Goal: Task Accomplishment & Management: Complete application form

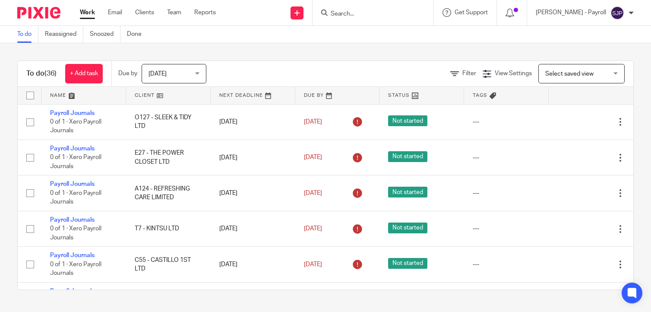
click at [362, 12] on input "Search" at bounding box center [369, 14] width 78 height 8
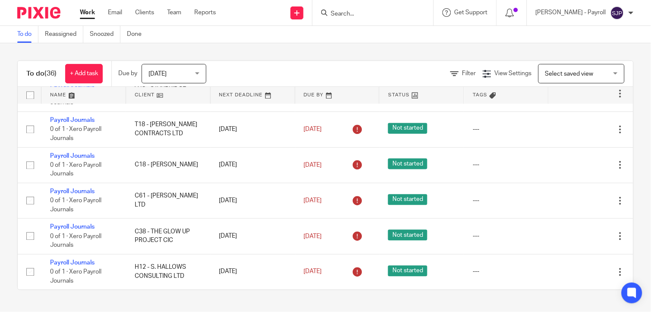
paste input ""info@kilolu.co.uk" <info@kilolu.co.uk>"
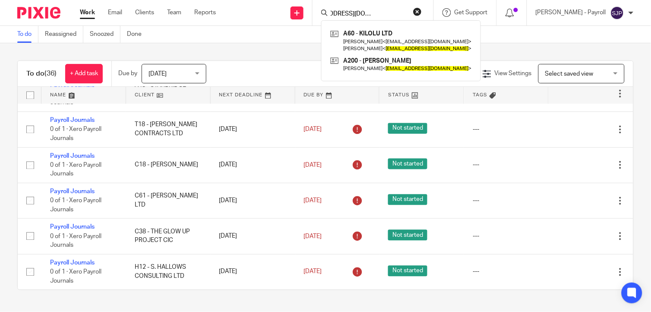
type input ""info@kilolu.co.uk" <info@kilolu.co.uk>"
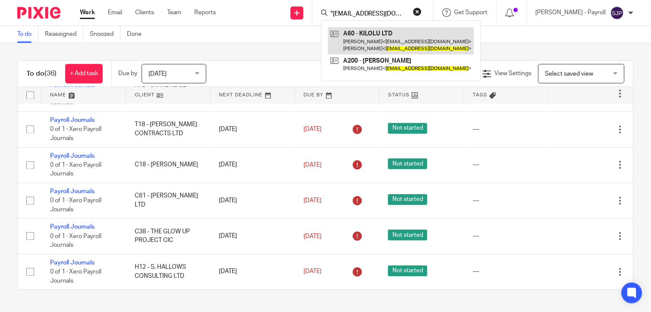
click at [383, 38] on link at bounding box center [401, 40] width 146 height 27
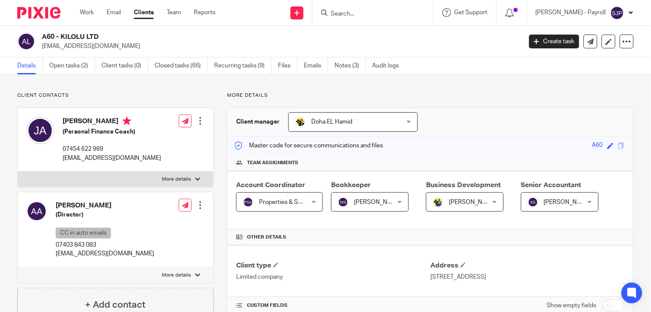
click at [65, 37] on h2 "A60 - KILOLU LTD" at bounding box center [231, 36] width 379 height 9
click at [65, 70] on link "Open tasks (2)" at bounding box center [72, 65] width 46 height 17
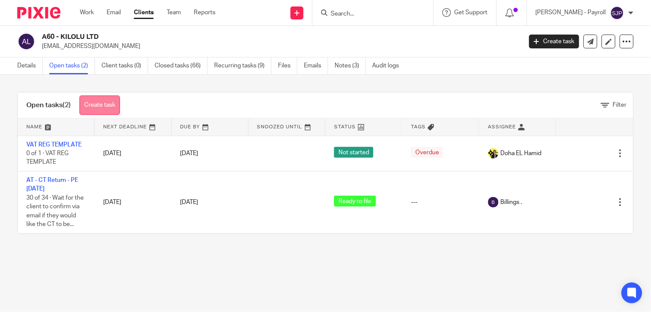
click at [107, 100] on link "Create task" at bounding box center [99, 104] width 41 height 19
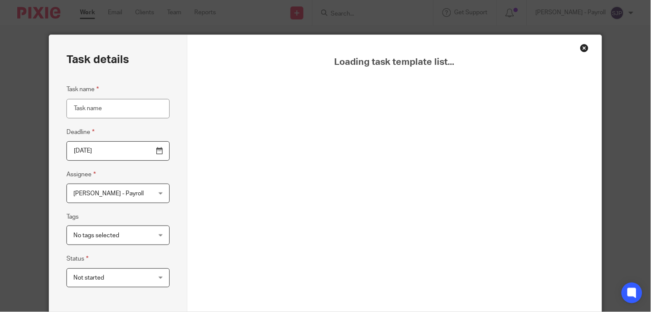
click at [136, 109] on input "Task name" at bounding box center [117, 108] width 103 height 19
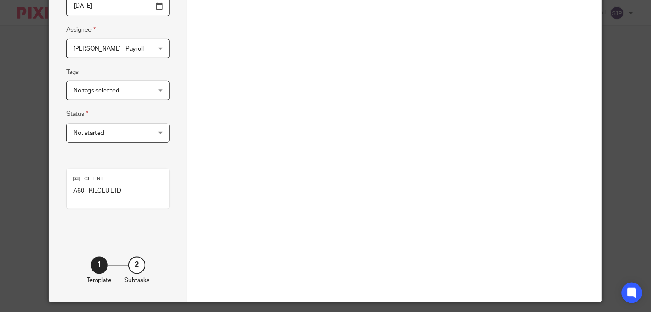
scroll to position [122, 0]
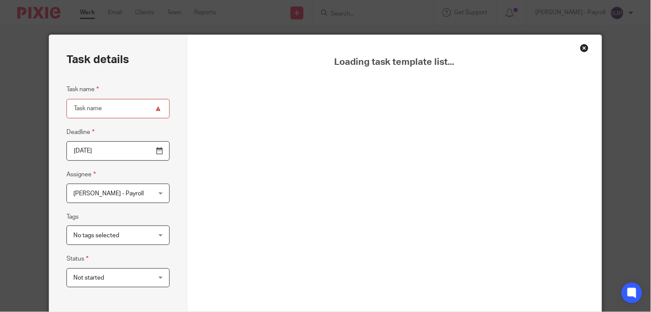
click at [98, 111] on input "Task name" at bounding box center [117, 108] width 103 height 19
click at [174, 110] on div "Task details Task name Deadline 2025-10-13 Assignee Shubham Jain - Payroll Shub…" at bounding box center [118, 240] width 138 height 411
click at [339, 111] on div "Loading task template list..." at bounding box center [394, 252] width 371 height 390
drag, startPoint x: 339, startPoint y: 111, endPoint x: 489, endPoint y: 67, distance: 156.1
click at [346, 109] on div "Loading task template list..." at bounding box center [394, 252] width 371 height 390
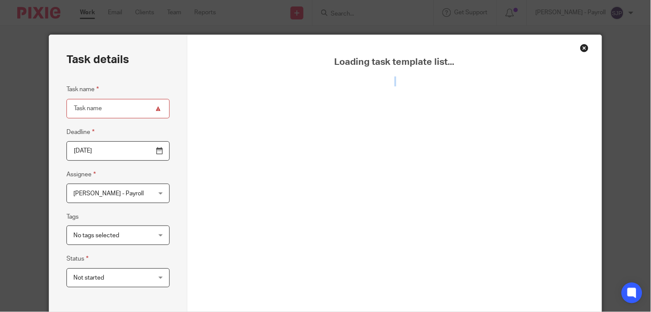
click at [583, 46] on div "Close this dialog window" at bounding box center [584, 48] width 9 height 9
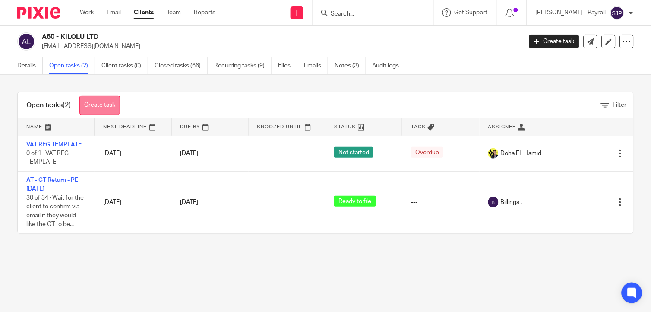
click at [110, 101] on link "Create task" at bounding box center [99, 104] width 41 height 19
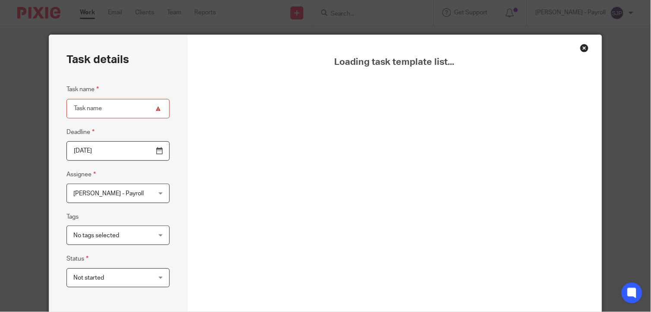
click at [142, 110] on input "Task name" at bounding box center [117, 108] width 103 height 19
drag, startPoint x: 122, startPoint y: 114, endPoint x: 76, endPoint y: 113, distance: 46.2
click at [76, 113] on input "brightpay" at bounding box center [117, 108] width 103 height 19
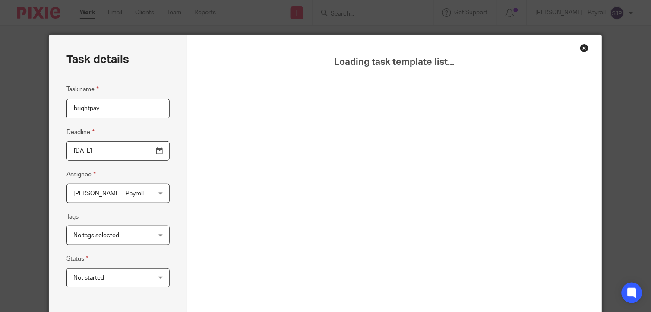
click at [150, 111] on input "brightpay" at bounding box center [117, 108] width 103 height 19
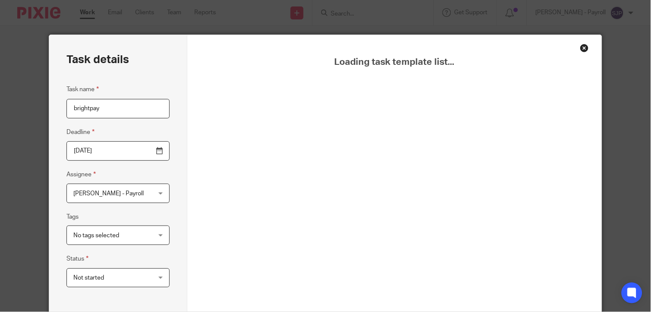
drag, startPoint x: 150, startPoint y: 111, endPoint x: 146, endPoint y: 110, distance: 4.3
click at [150, 111] on input "brightpay" at bounding box center [117, 108] width 103 height 19
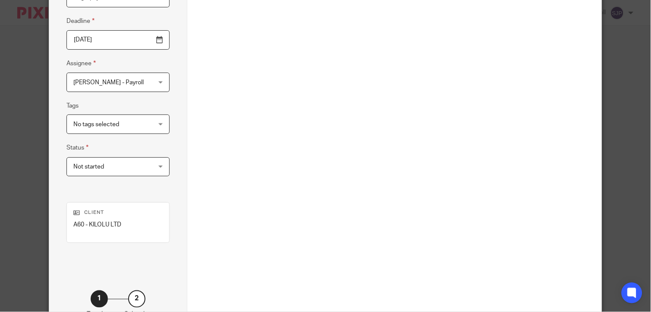
scroll to position [170, 0]
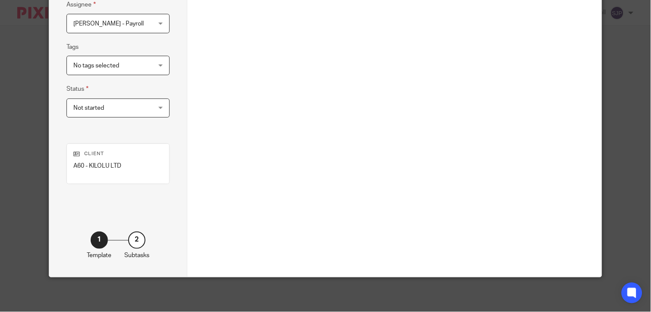
type input "brightpay"
click at [136, 242] on div "2" at bounding box center [136, 239] width 17 height 17
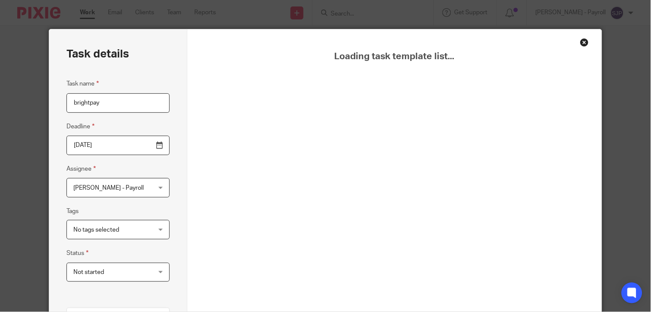
scroll to position [0, 0]
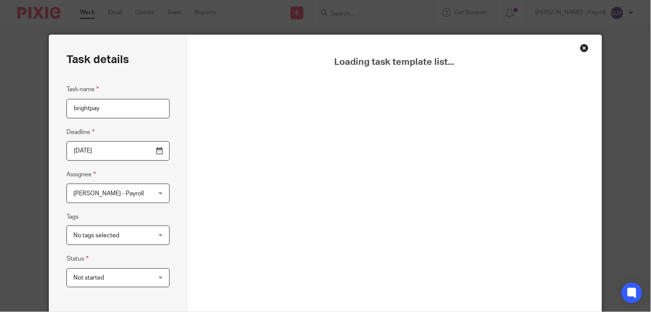
click at [260, 110] on div "Loading task template list..." at bounding box center [394, 252] width 371 height 390
click at [580, 46] on div "Close this dialog window" at bounding box center [584, 48] width 9 height 9
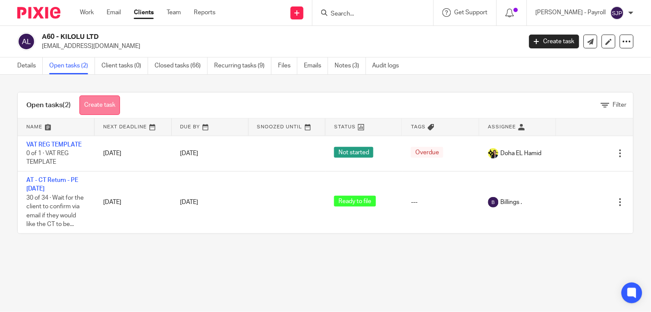
click at [93, 98] on link "Create task" at bounding box center [99, 104] width 41 height 19
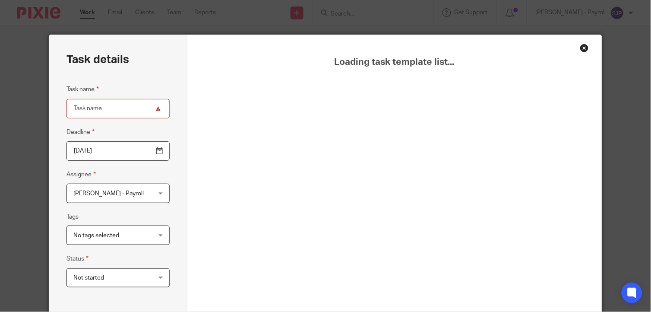
click at [110, 105] on input "Task name" at bounding box center [117, 108] width 103 height 19
type input "BrightPay"
click at [110, 232] on span "No tags selected" at bounding box center [96, 235] width 46 height 6
click at [110, 232] on div "No tags selected" at bounding box center [117, 234] width 103 height 19
click at [117, 275] on span "Not started" at bounding box center [111, 277] width 77 height 18
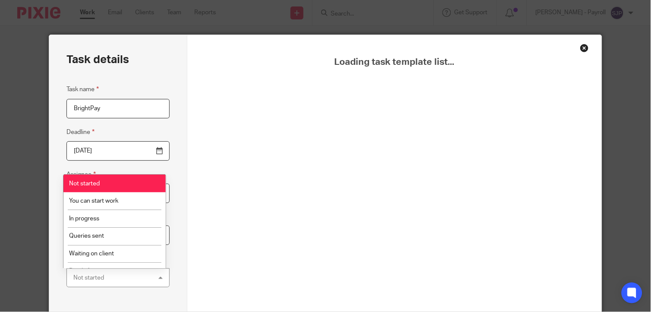
click at [117, 275] on div "Not started Not started" at bounding box center [117, 277] width 103 height 19
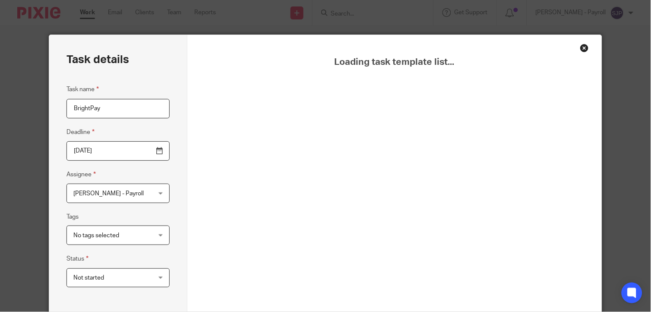
click at [126, 110] on input "BrightPay" at bounding box center [117, 108] width 103 height 19
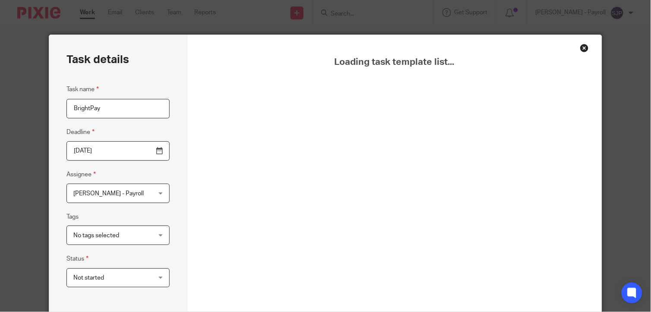
click at [333, 123] on div "Loading task template list..." at bounding box center [394, 252] width 371 height 390
drag, startPoint x: 394, startPoint y: 76, endPoint x: 386, endPoint y: 113, distance: 37.8
click at [386, 113] on div "Loading task template list..." at bounding box center [394, 252] width 371 height 390
drag, startPoint x: 359, startPoint y: 82, endPoint x: 430, endPoint y: 80, distance: 71.7
click at [430, 80] on div "Loading task template list..." at bounding box center [394, 252] width 371 height 390
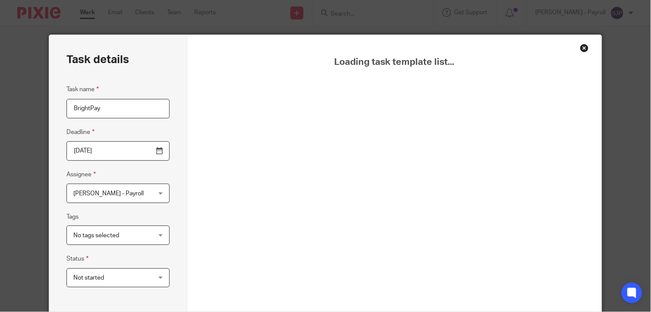
click at [429, 82] on div "Loading task template list..." at bounding box center [394, 252] width 371 height 390
click at [582, 44] on div "Close this dialog window" at bounding box center [584, 48] width 9 height 9
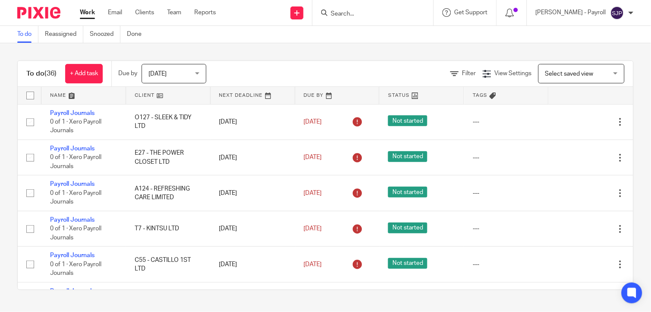
click at [356, 16] on input "Search" at bounding box center [369, 14] width 78 height 8
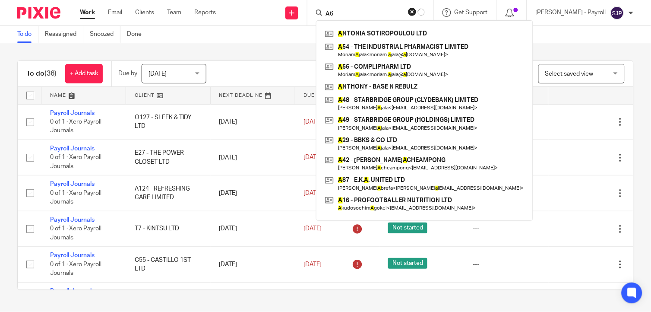
type input "A60"
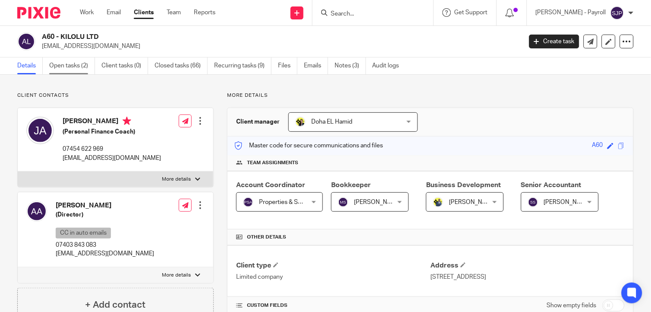
click at [77, 65] on link "Open tasks (2)" at bounding box center [72, 65] width 46 height 17
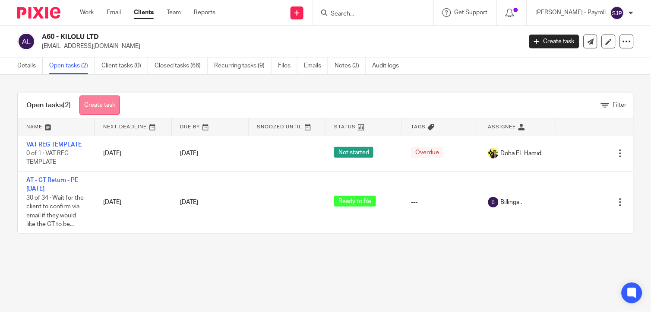
click at [93, 105] on link "Create task" at bounding box center [99, 104] width 41 height 19
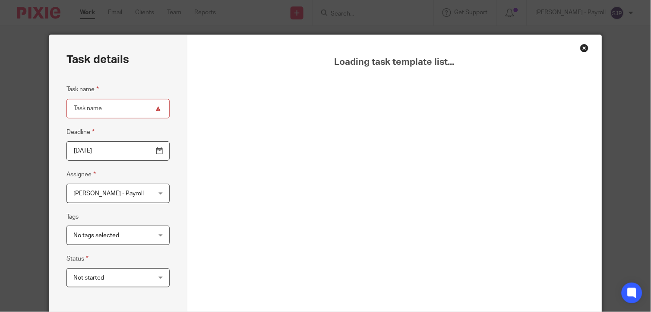
click at [581, 47] on div "Close this dialog window" at bounding box center [584, 48] width 9 height 9
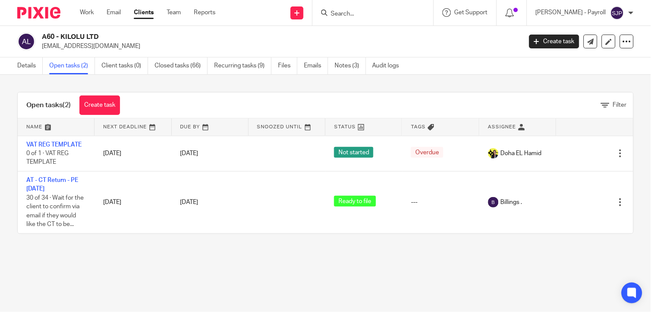
click at [362, 13] on input "Search" at bounding box center [369, 14] width 78 height 8
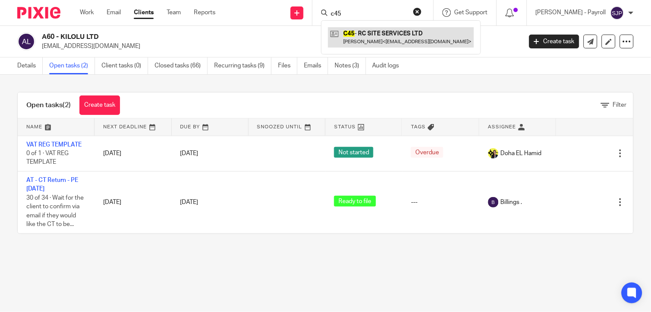
type input "c45"
click at [372, 41] on link at bounding box center [401, 37] width 146 height 20
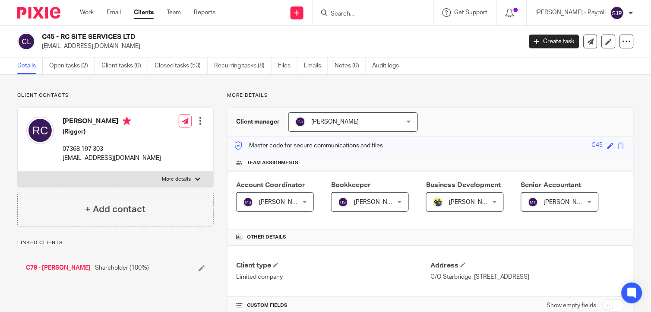
drag, startPoint x: 143, startPoint y: 38, endPoint x: 61, endPoint y: 38, distance: 82.0
click at [61, 38] on h2 "C45 - RC SITE SERVICES LTD" at bounding box center [231, 36] width 379 height 9
copy h2 "RC SITE SERVICES LTD"
